Goal: Navigation & Orientation: Find specific page/section

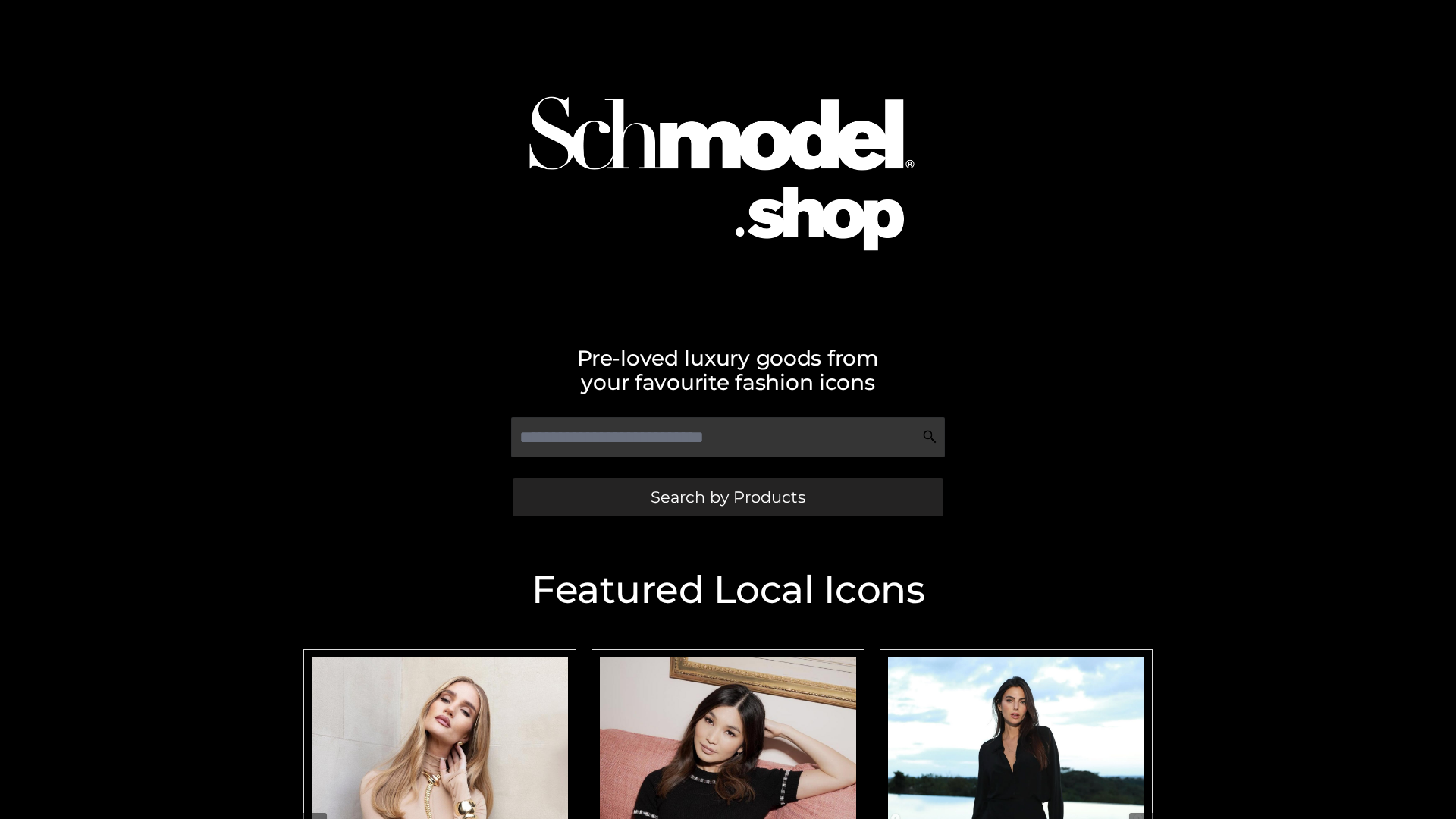
click at [727, 497] on span "Search by Products" at bounding box center [728, 497] width 155 height 16
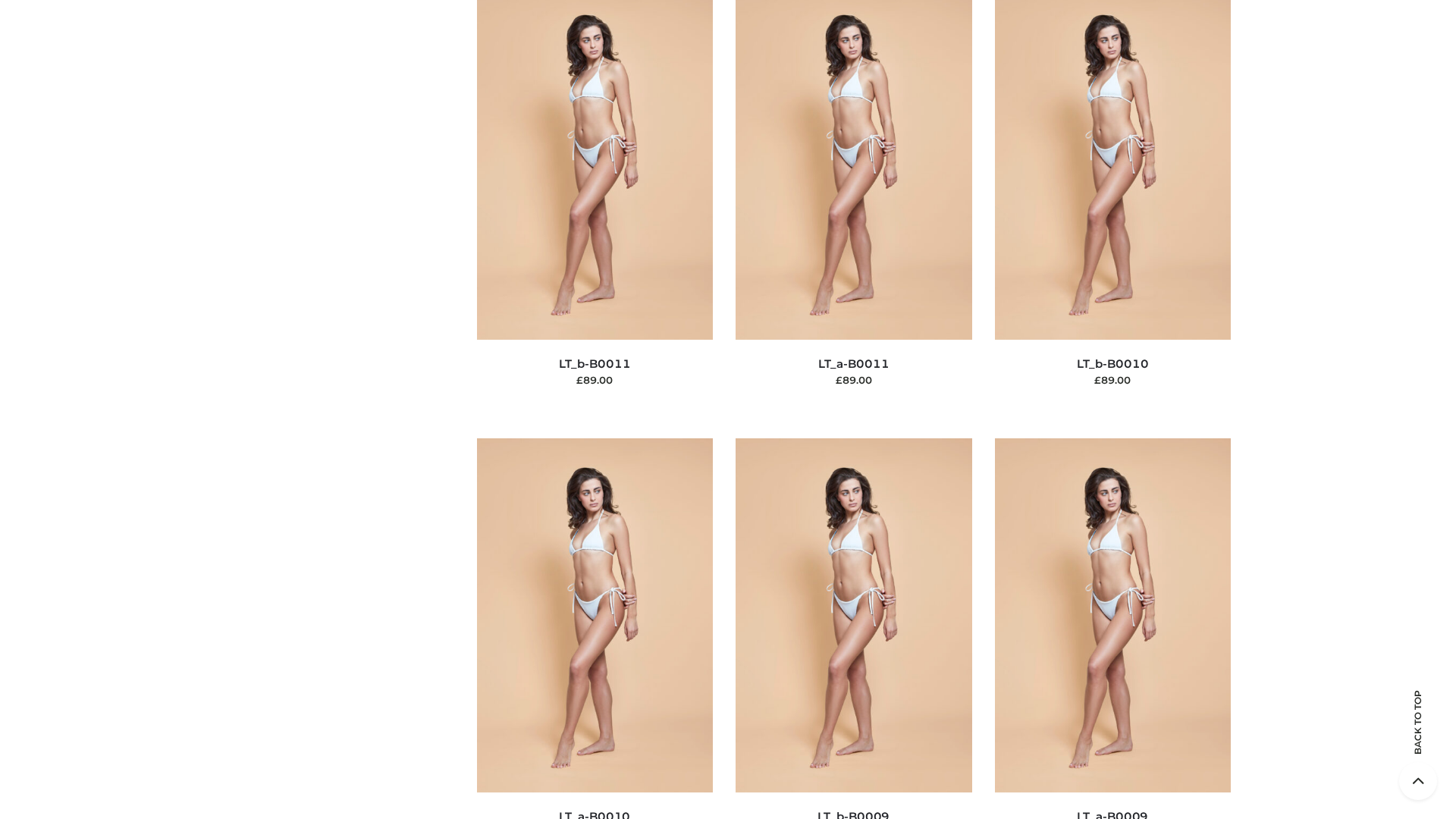
scroll to position [6814, 0]
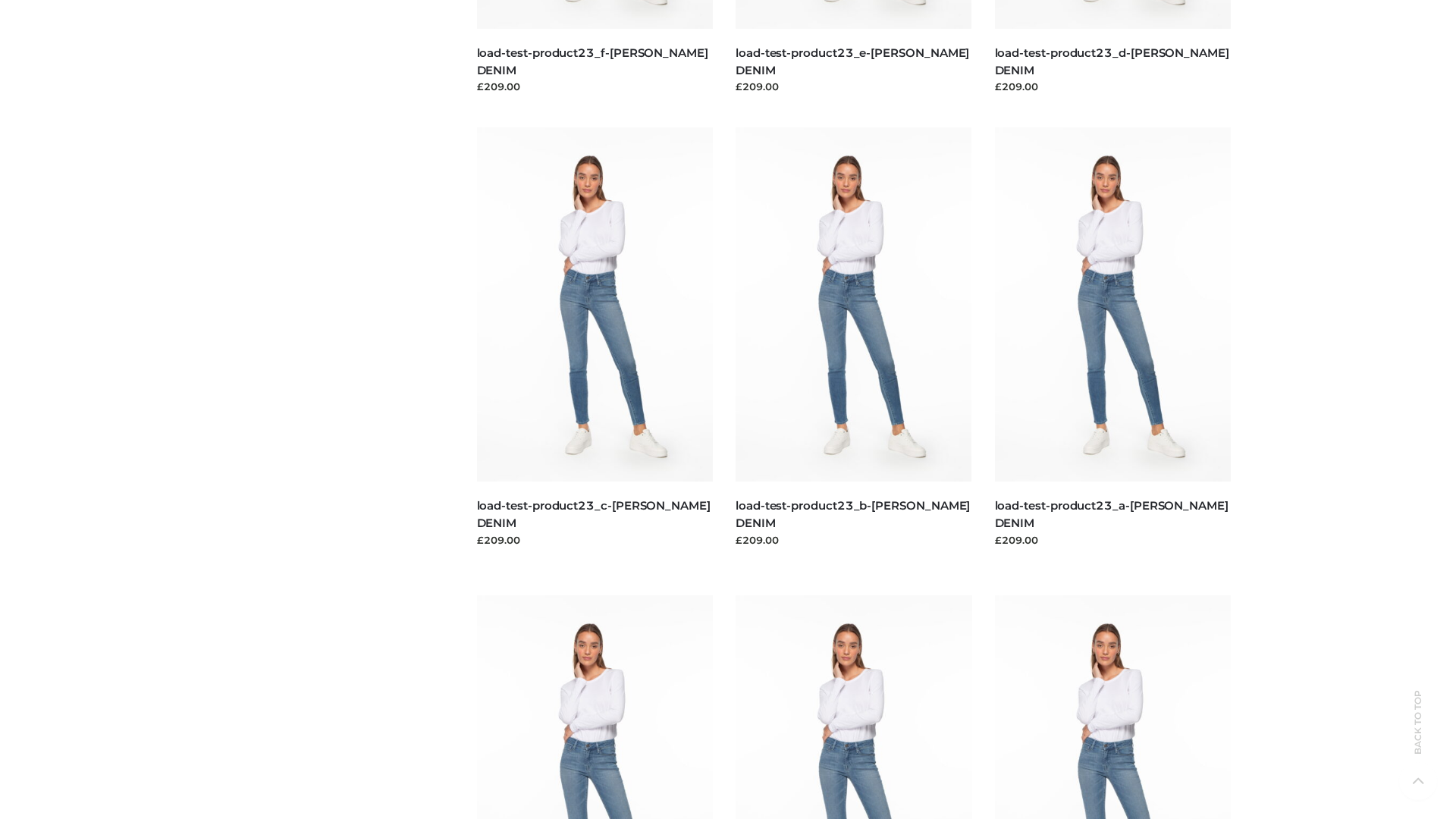
scroll to position [1330, 0]
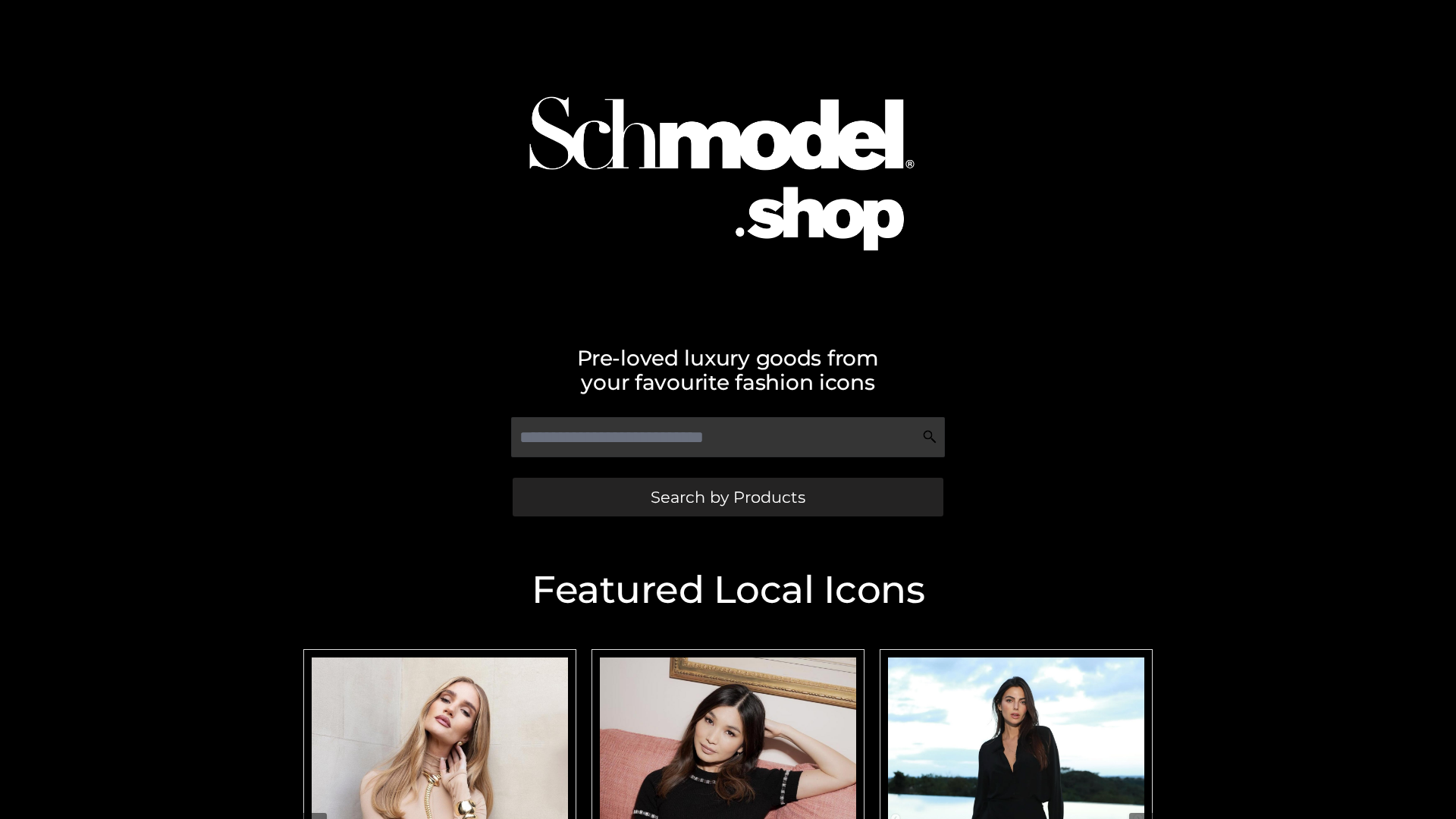
click at [727, 497] on span "Search by Products" at bounding box center [728, 497] width 155 height 16
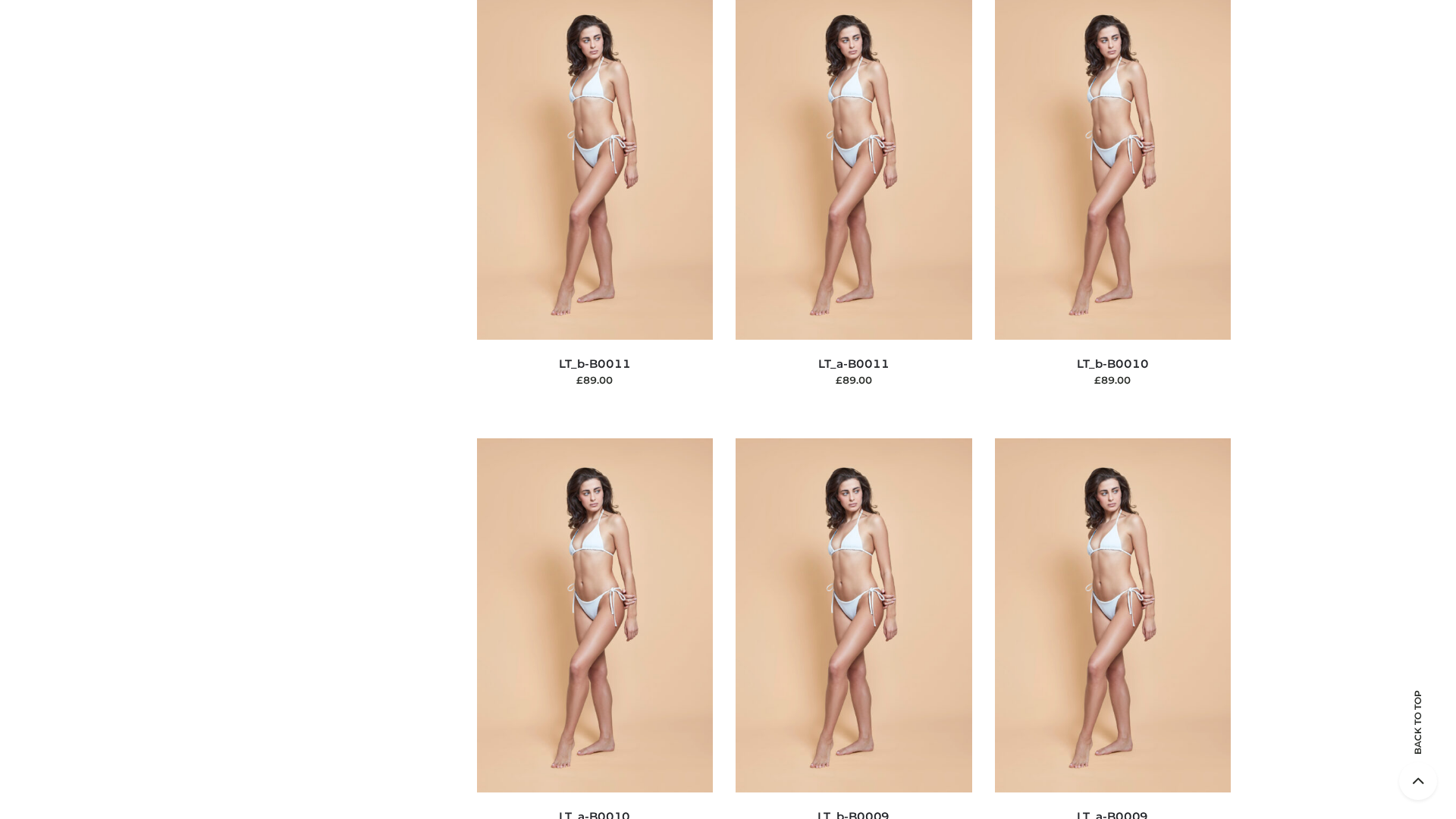
scroll to position [6814, 0]
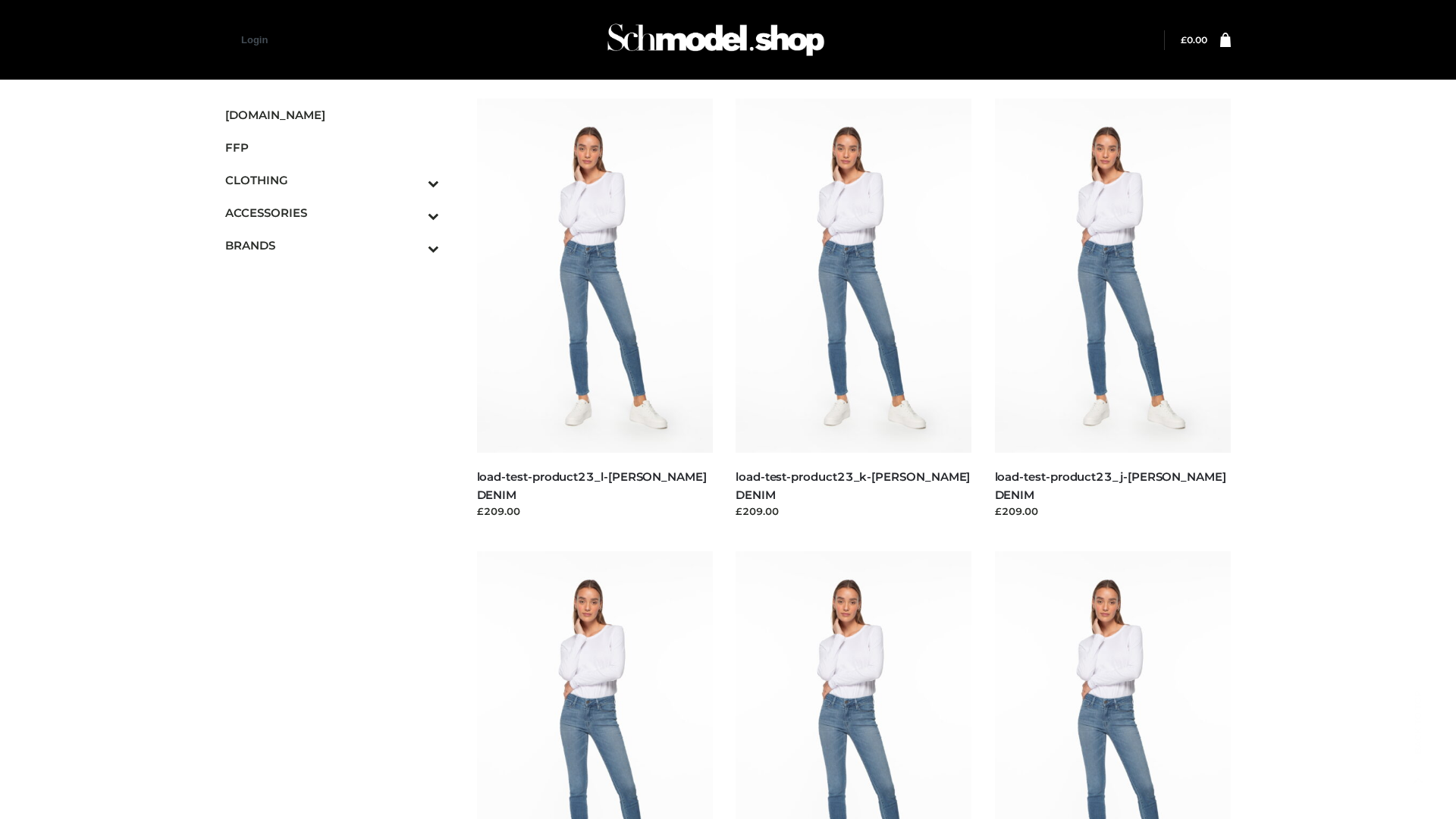
scroll to position [1330, 0]
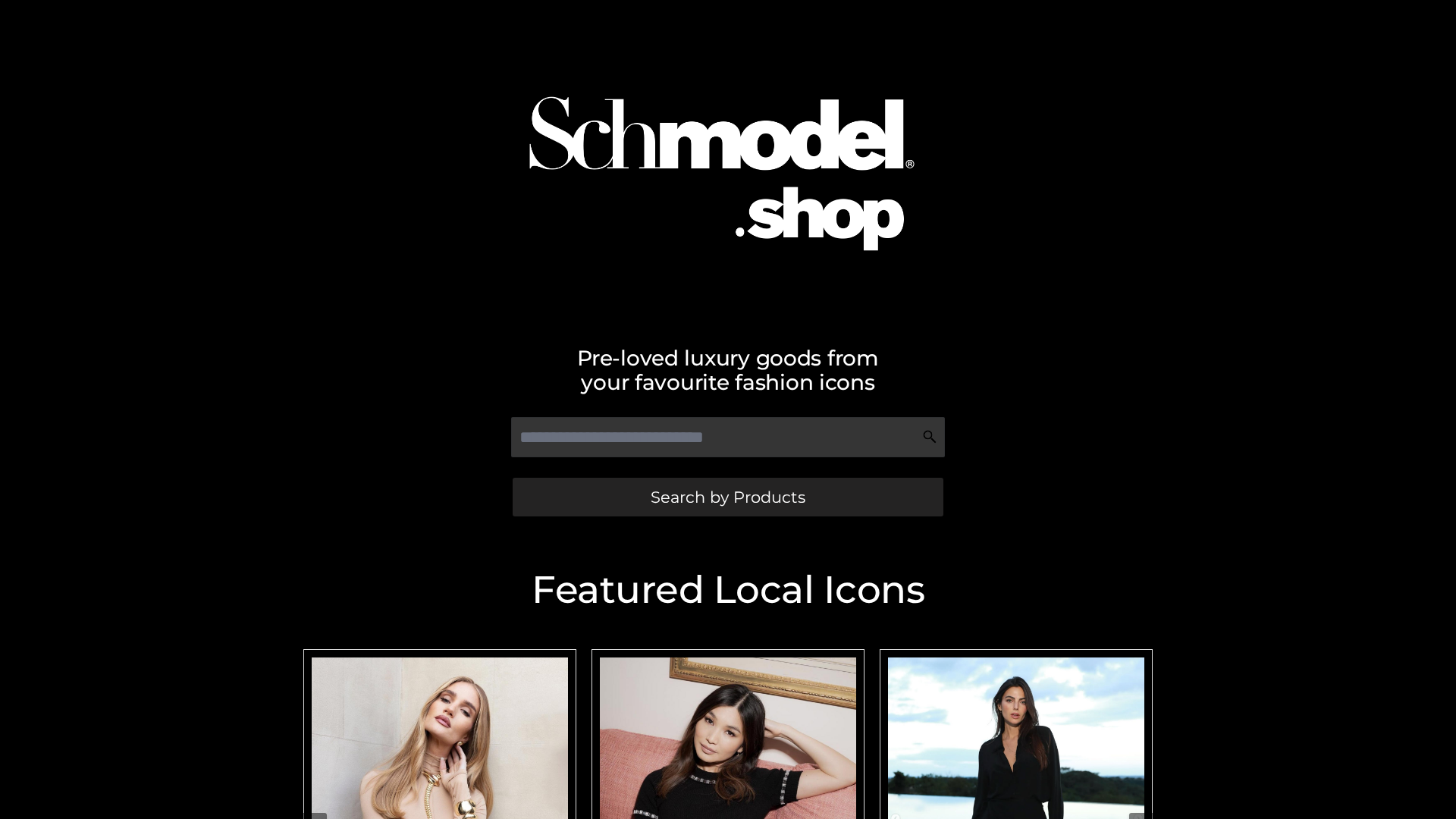
click at [727, 497] on span "Search by Products" at bounding box center [728, 497] width 155 height 16
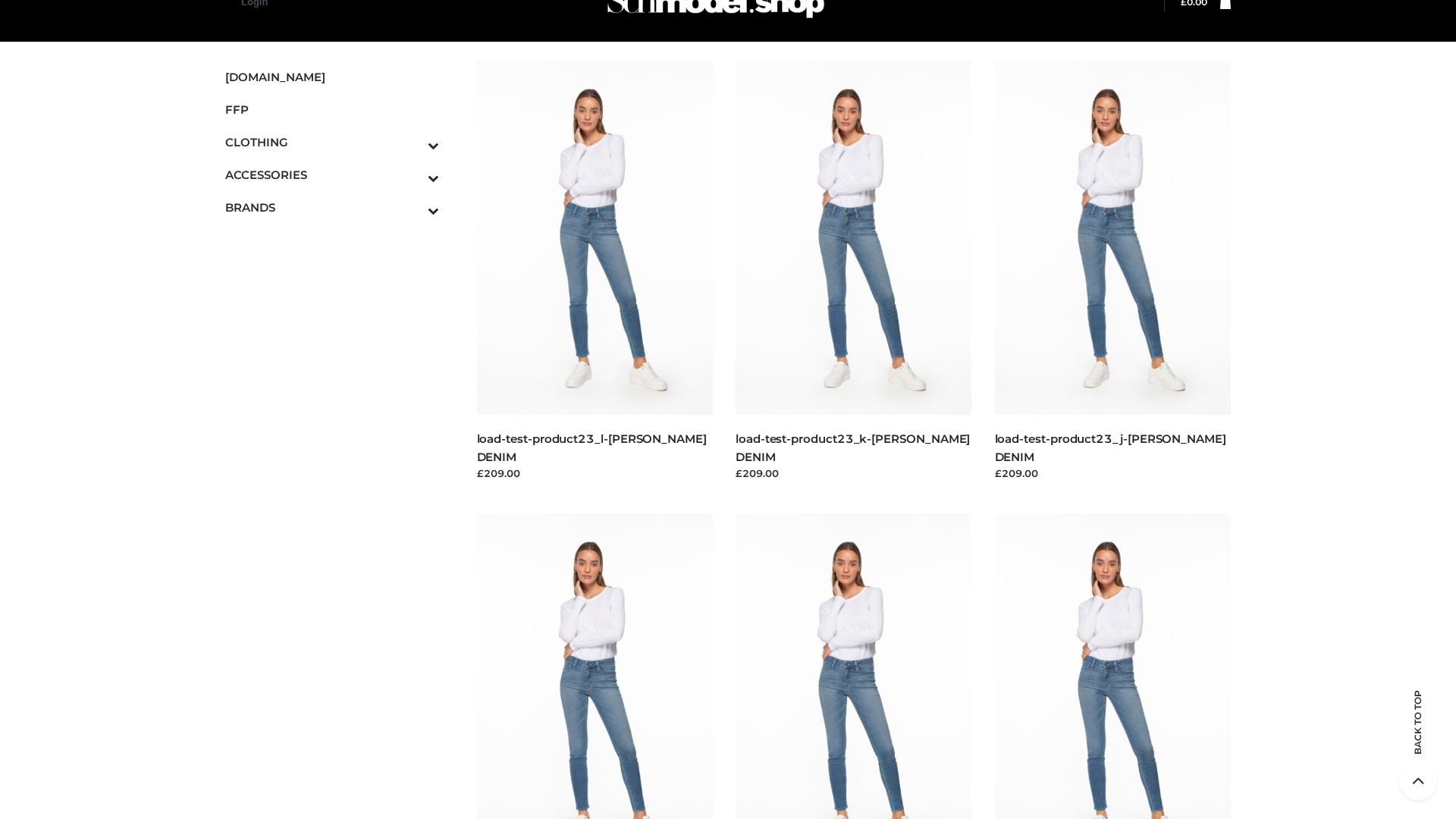
scroll to position [1740, 0]
